Goal: Task Accomplishment & Management: Manage account settings

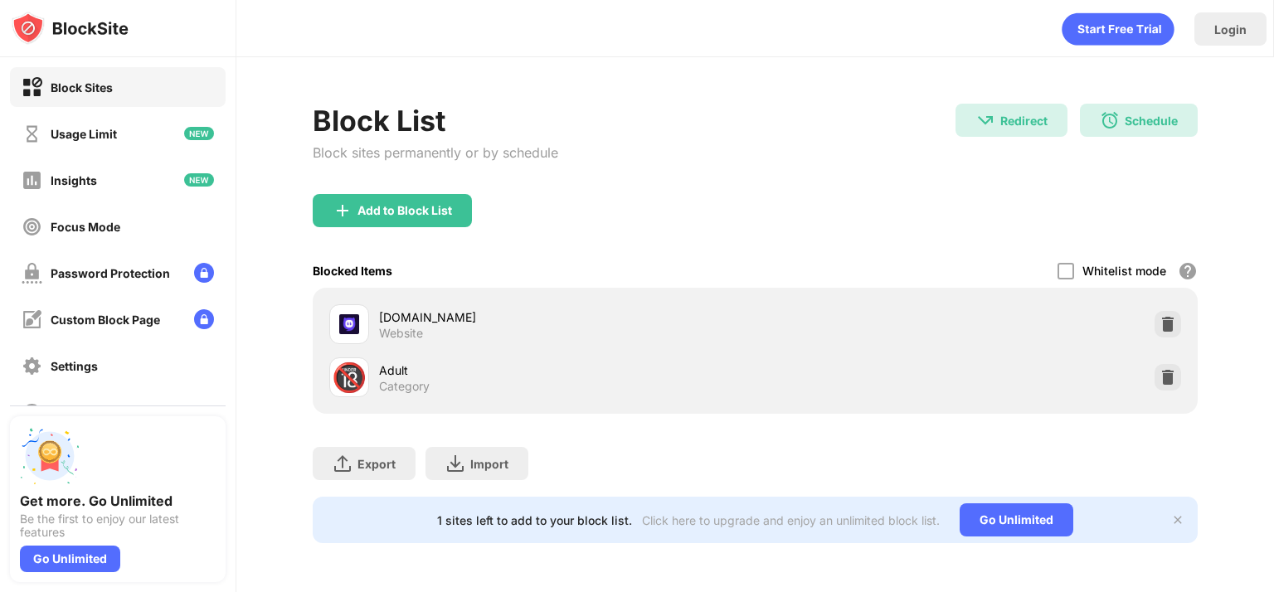
drag, startPoint x: 738, startPoint y: 221, endPoint x: 867, endPoint y: 256, distance: 133.2
click at [751, 225] on div "Add to Block List" at bounding box center [755, 224] width 885 height 60
click at [1169, 377] on img at bounding box center [1168, 377] width 17 height 17
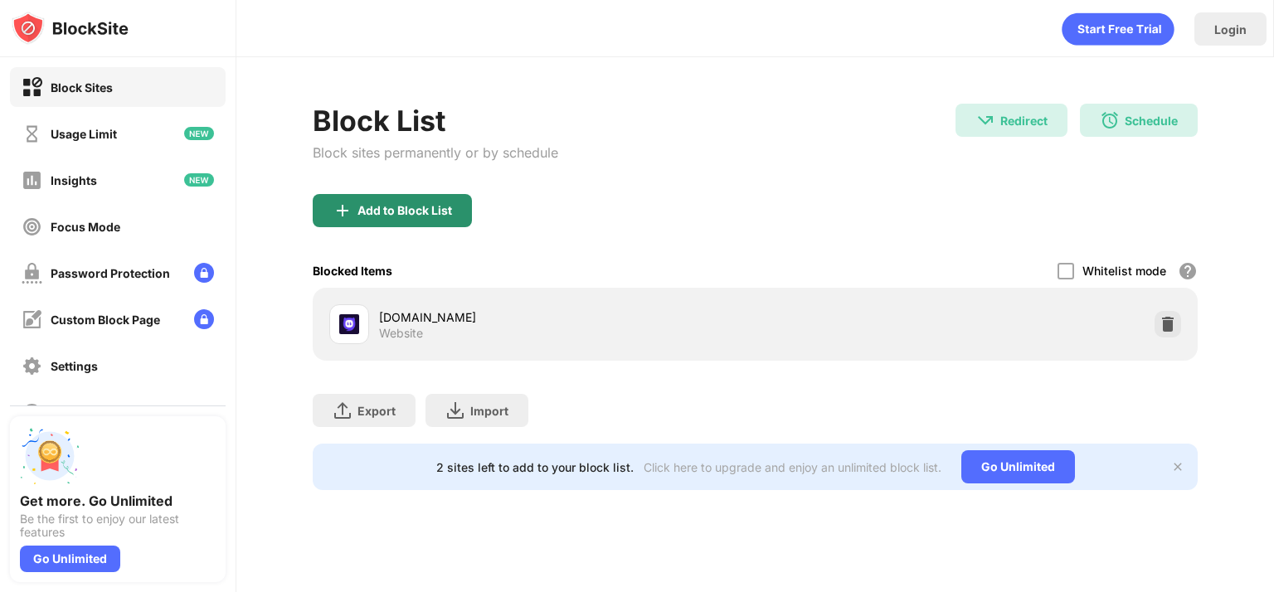
click at [457, 208] on div "Add to Block List" at bounding box center [392, 210] width 159 height 33
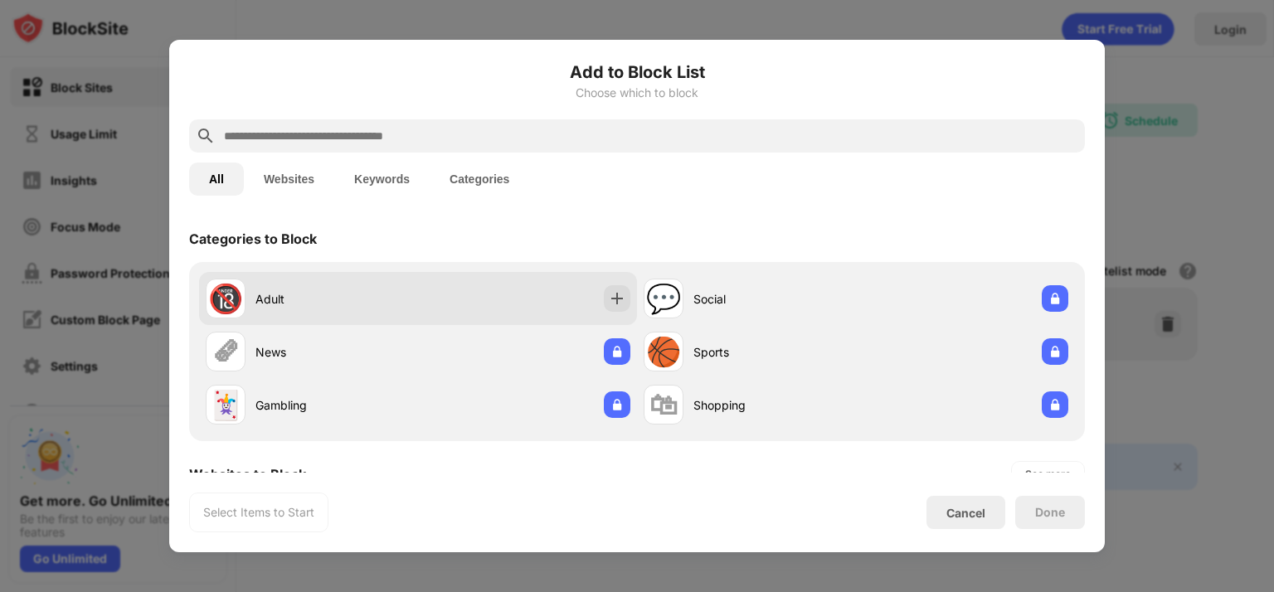
click at [506, 296] on div "🔞 Adult" at bounding box center [418, 298] width 438 height 53
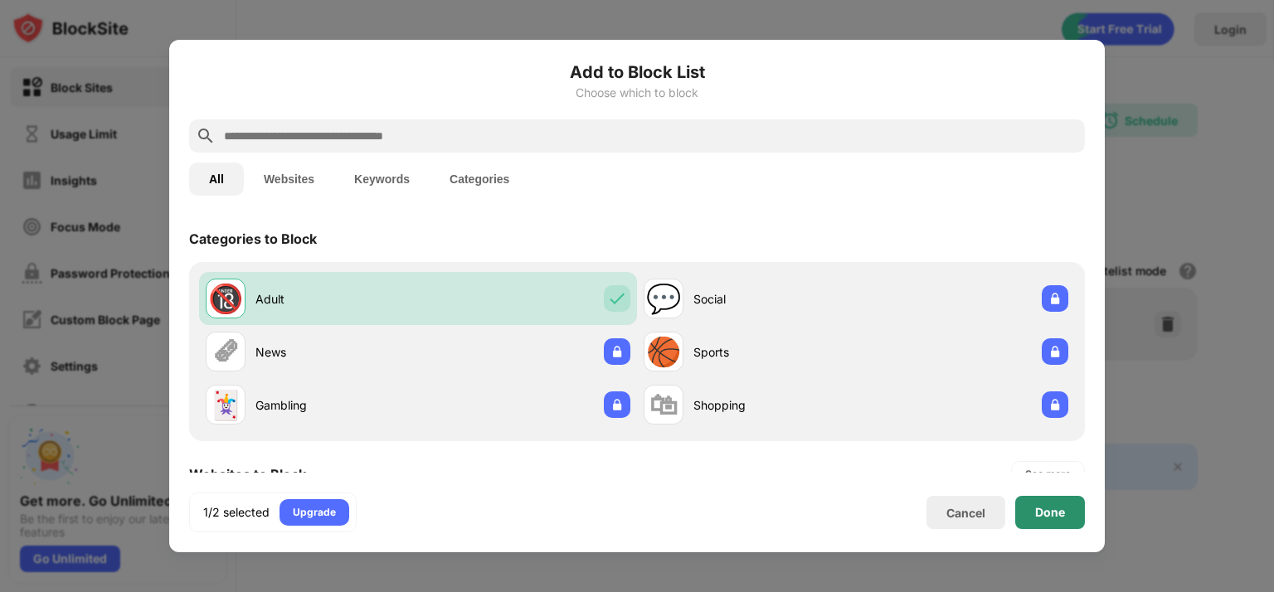
click at [1053, 504] on div "Done" at bounding box center [1050, 512] width 70 height 33
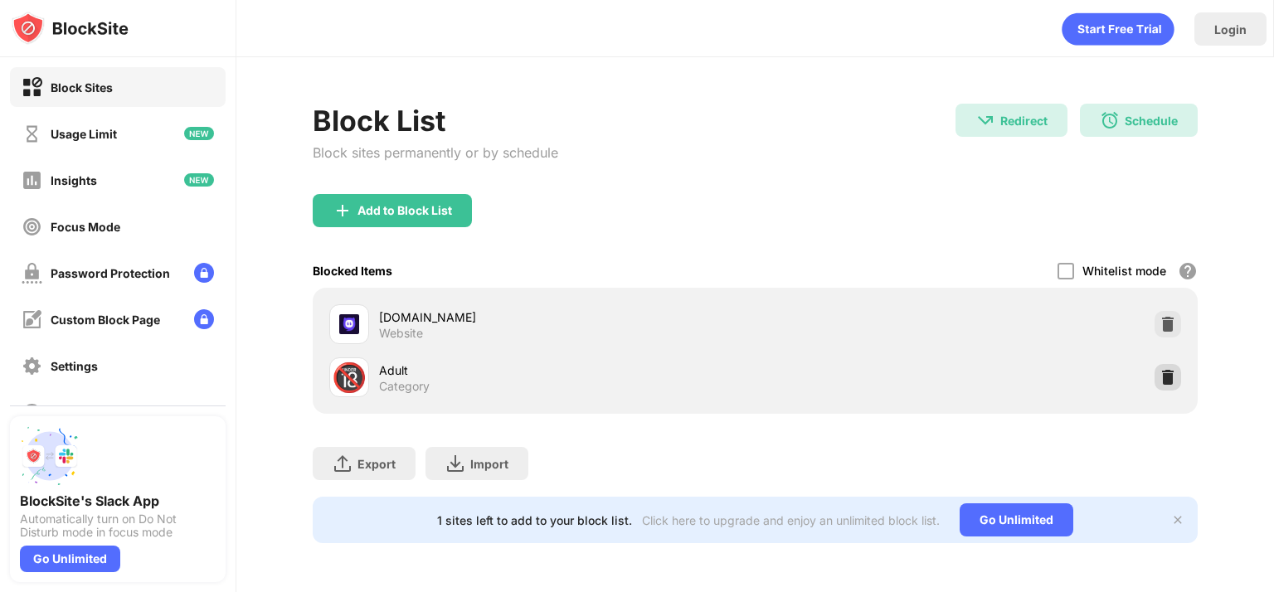
click at [1166, 380] on img at bounding box center [1168, 377] width 17 height 17
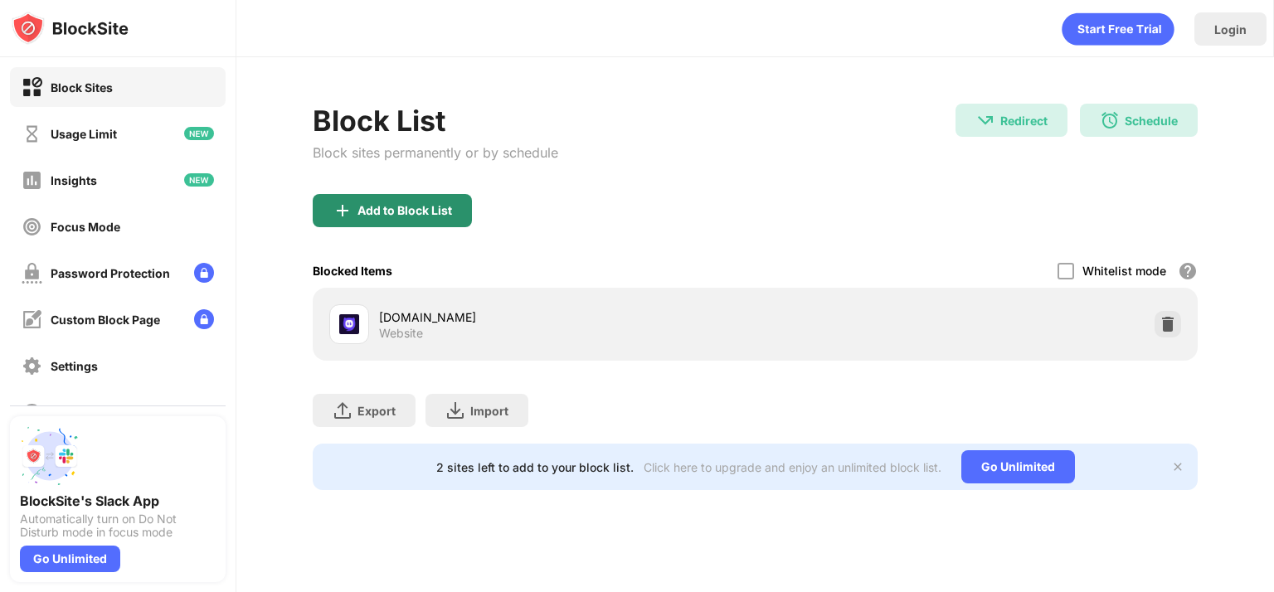
click at [417, 219] on div "Add to Block List" at bounding box center [392, 210] width 159 height 33
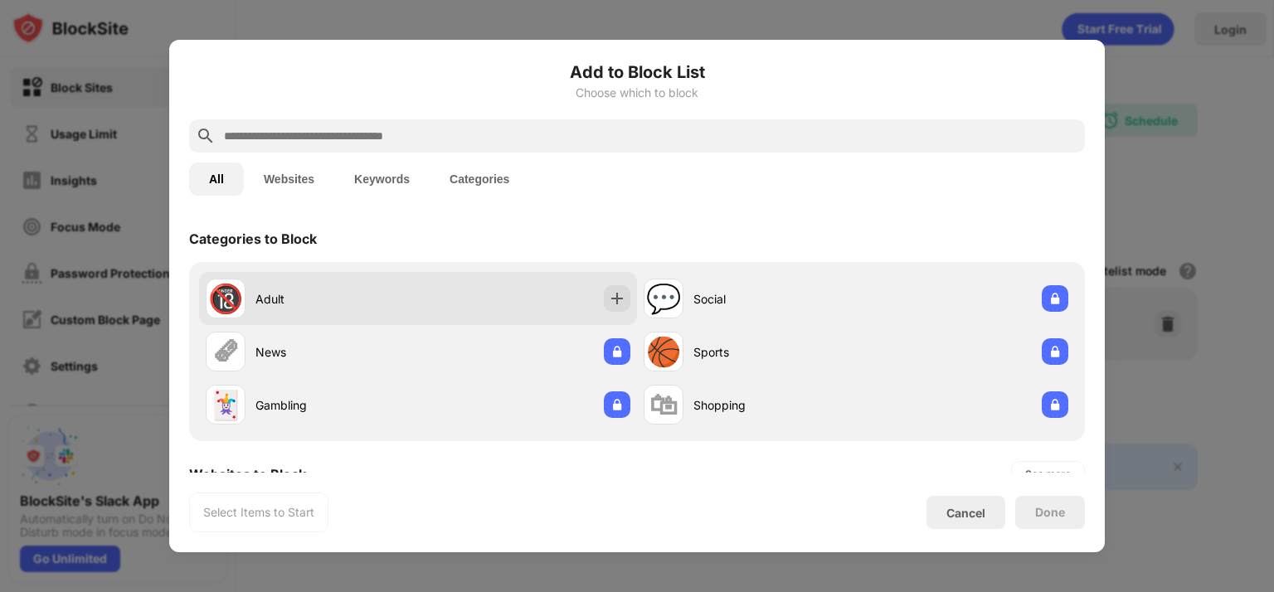
click at [311, 295] on div "Adult" at bounding box center [337, 298] width 163 height 17
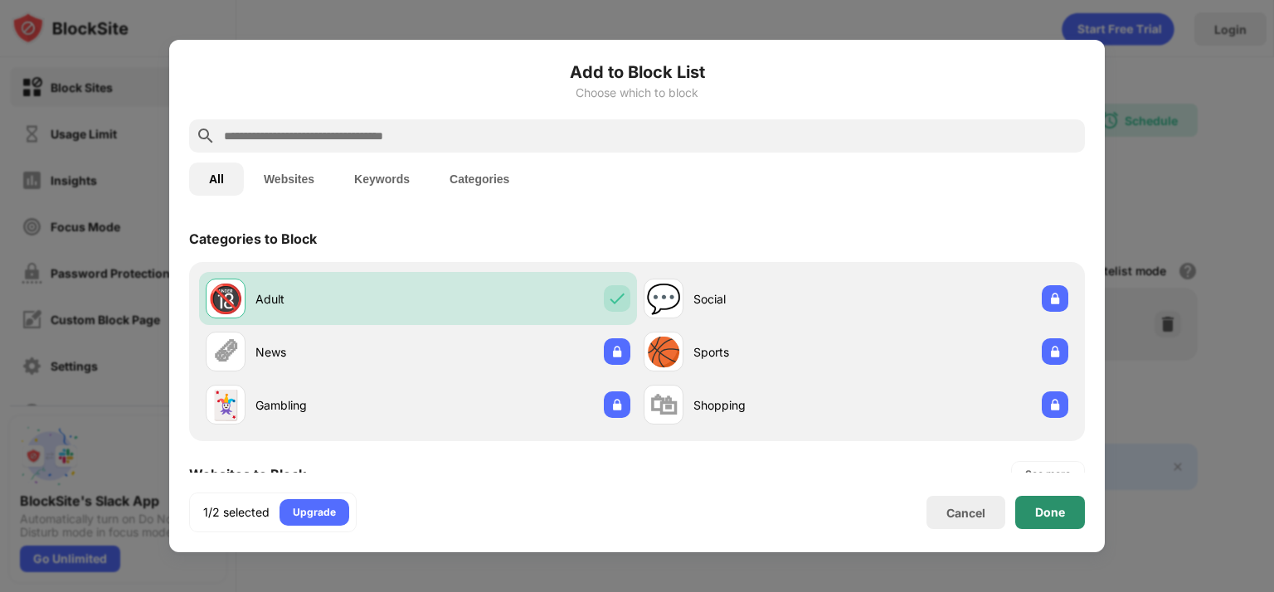
drag, startPoint x: 1046, startPoint y: 514, endPoint x: 1038, endPoint y: 504, distance: 13.0
click at [1047, 514] on div "Done" at bounding box center [1050, 512] width 30 height 13
